Goal: Task Accomplishment & Management: Manage account settings

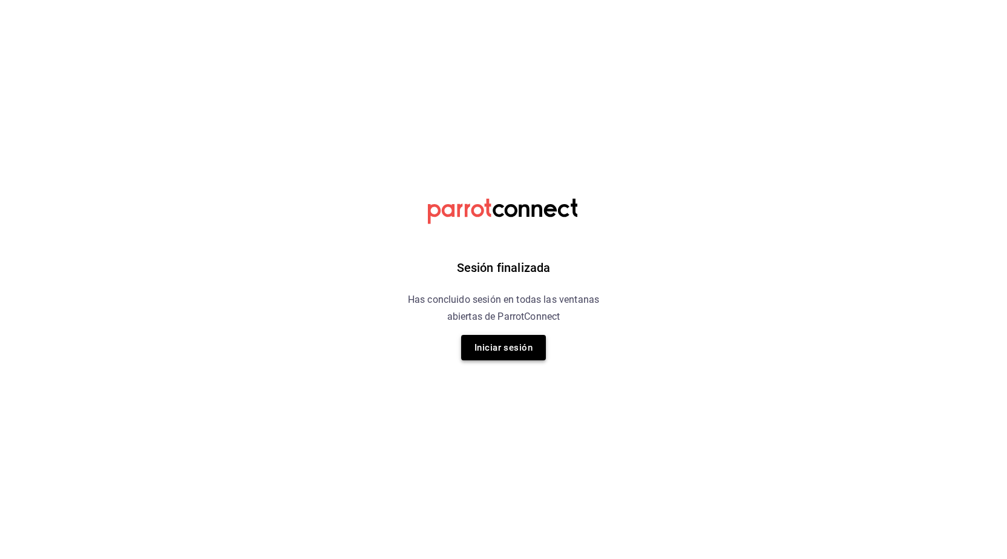
click at [493, 357] on button "Iniciar sesión" at bounding box center [503, 347] width 85 height 25
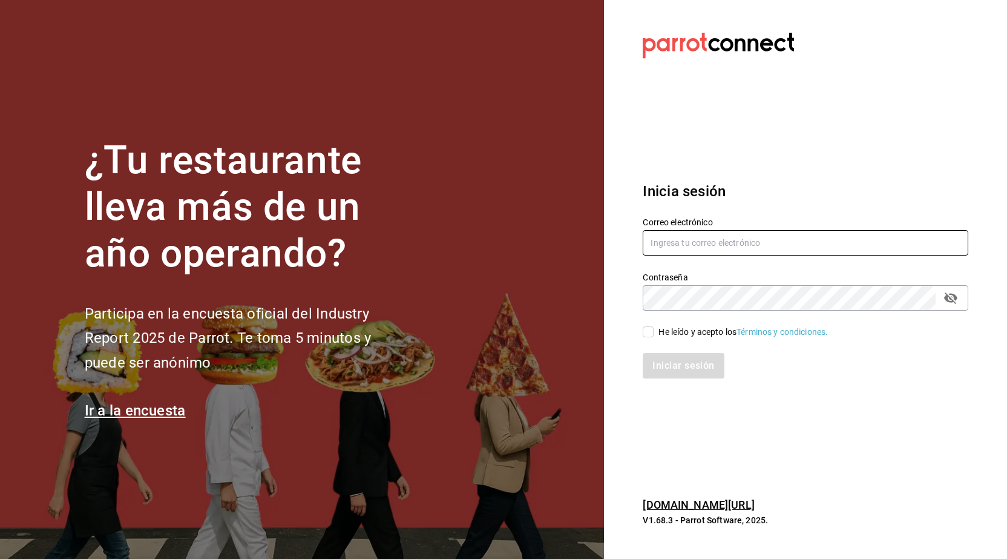
click at [686, 237] on input "text" at bounding box center [806, 242] width 326 height 25
type input "[PERSON_NAME][EMAIL_ADDRESS][DOMAIN_NAME]"
click at [450, 372] on section "¿Tu restaurante lleva más de un año operando? Participa en la encuesta oficial …" at bounding box center [302, 279] width 604 height 559
click at [646, 334] on input "He leído y acepto los Términos y condiciones." at bounding box center [648, 331] width 11 height 11
checkbox input "true"
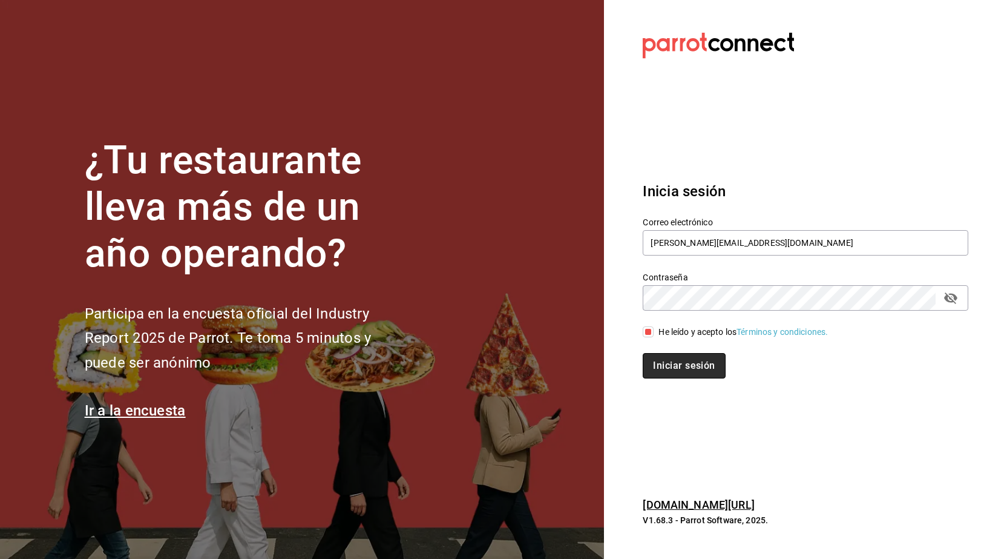
click at [668, 365] on button "Iniciar sesión" at bounding box center [684, 365] width 82 height 25
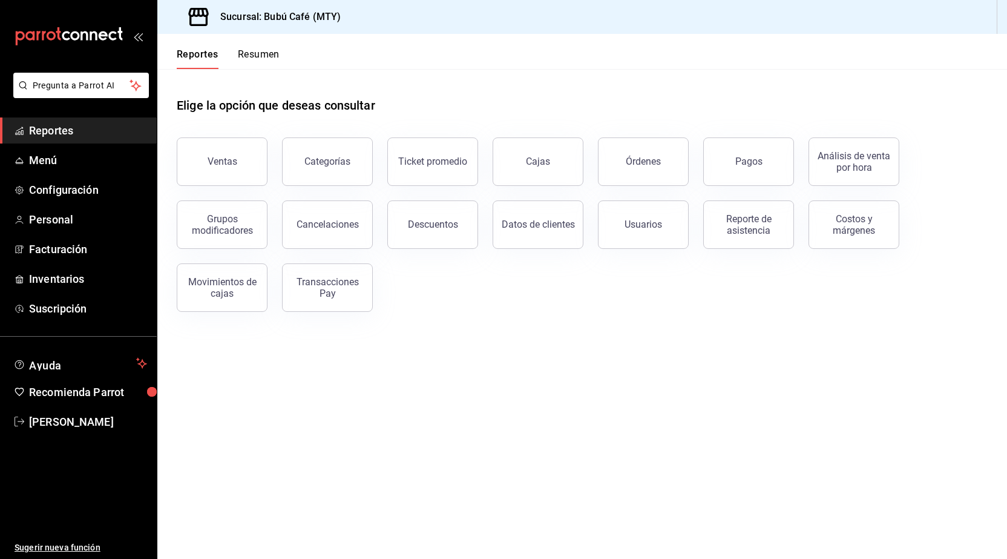
click at [240, 64] on button "Resumen" at bounding box center [259, 58] width 42 height 21
